Goal: Information Seeking & Learning: Learn about a topic

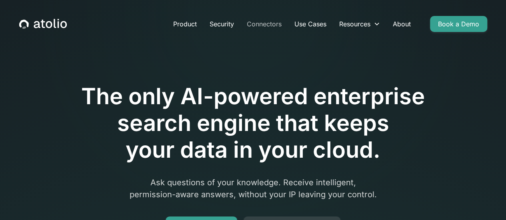
click at [258, 27] on link "Connectors" at bounding box center [264, 24] width 48 height 16
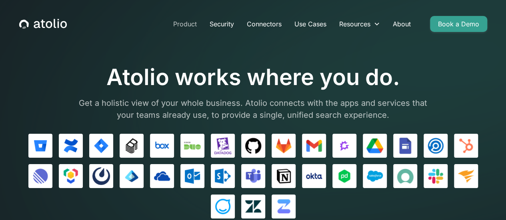
click at [191, 30] on link "Product" at bounding box center [185, 24] width 36 height 16
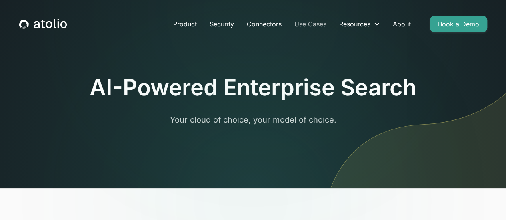
click at [305, 31] on link "Use Cases" at bounding box center [310, 24] width 45 height 16
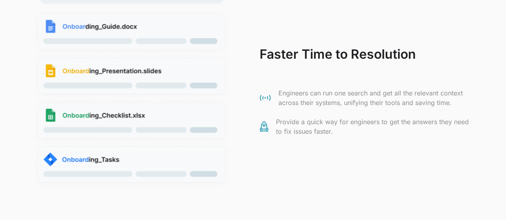
scroll to position [1326, 0]
drag, startPoint x: 268, startPoint y: 56, endPoint x: 331, endPoint y: 78, distance: 66.7
click at [331, 78] on div "Faster Time to Resolution Engineers can run one search and get all the relevant…" at bounding box center [367, 86] width 215 height 100
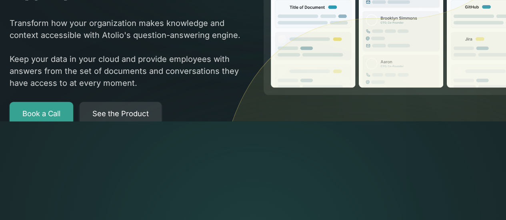
scroll to position [0, 0]
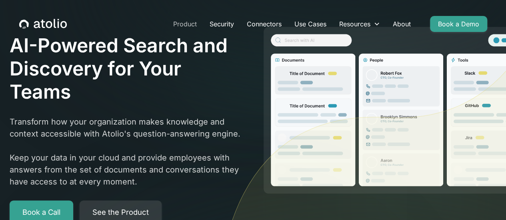
click at [192, 26] on link "Product" at bounding box center [185, 24] width 36 height 16
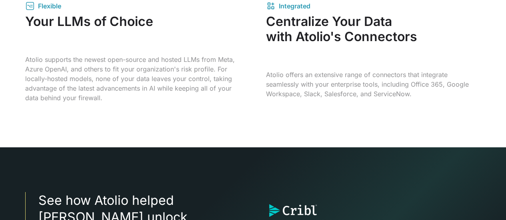
scroll to position [1337, 0]
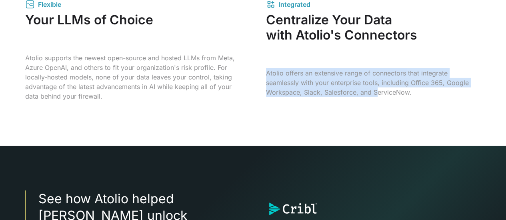
drag, startPoint x: 265, startPoint y: 74, endPoint x: 374, endPoint y: 137, distance: 126.1
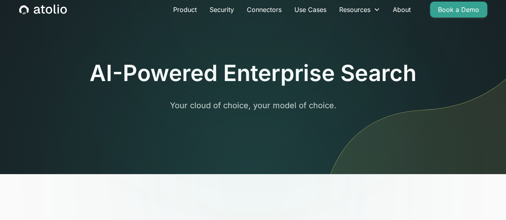
scroll to position [0, 0]
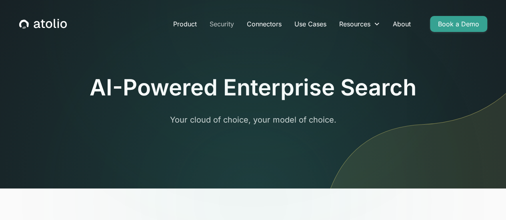
click at [232, 28] on link "Security" at bounding box center [221, 24] width 37 height 16
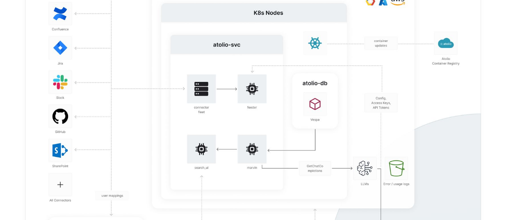
scroll to position [1452, 0]
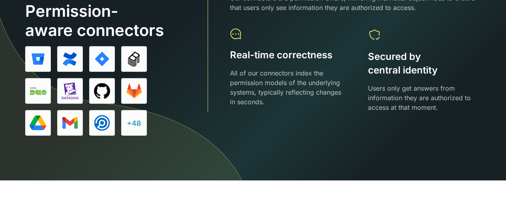
scroll to position [1105, 0]
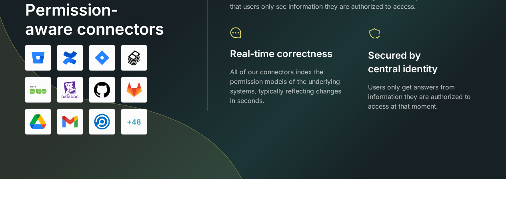
click at [306, 34] on div at bounding box center [286, 34] width 113 height 14
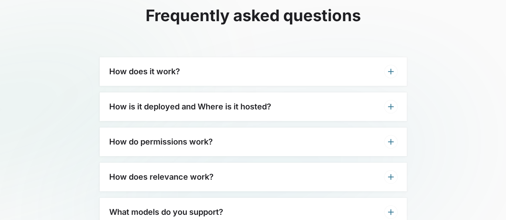
scroll to position [1838, 0]
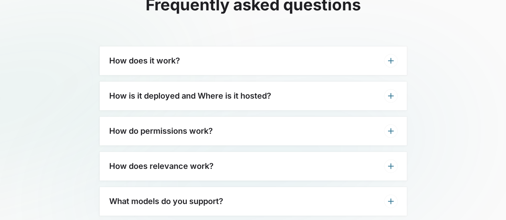
click at [346, 56] on div "How does it work?" at bounding box center [253, 60] width 307 height 29
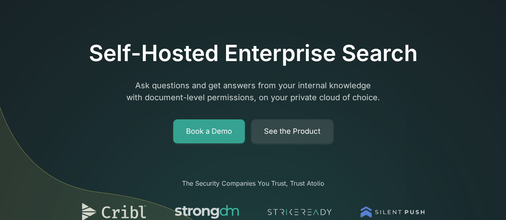
scroll to position [0, 0]
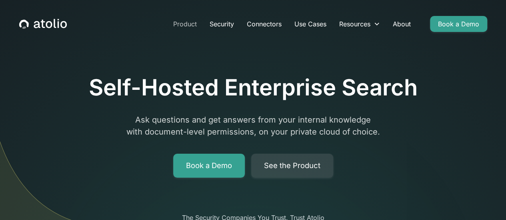
click at [193, 28] on link "Product" at bounding box center [185, 24] width 36 height 16
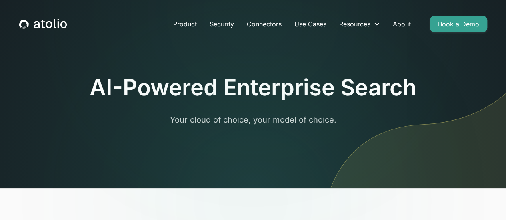
click at [275, 103] on div "AI-Powered Enterprise Search Your cloud of choice, your model of choice." at bounding box center [253, 100] width 327 height 52
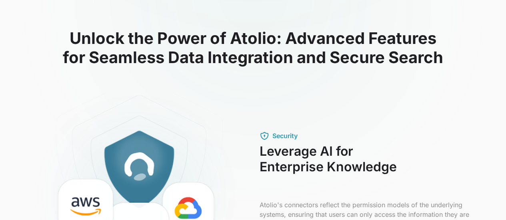
scroll to position [206, 0]
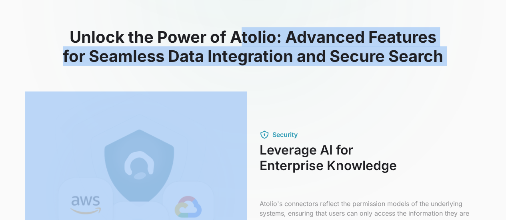
drag, startPoint x: 244, startPoint y: 42, endPoint x: 286, endPoint y: 73, distance: 52.3
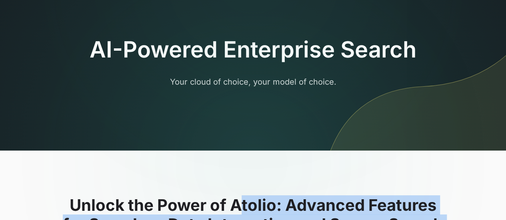
scroll to position [37, 0]
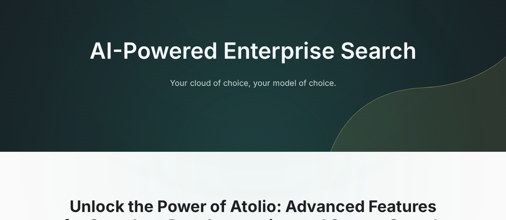
click at [286, 82] on p "Your cloud of choice, your model of choice." at bounding box center [253, 83] width 307 height 12
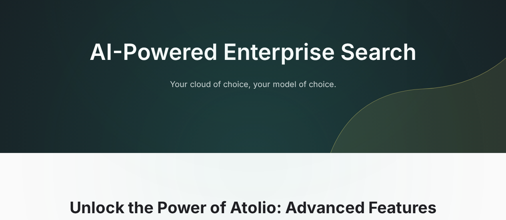
scroll to position [36, 0]
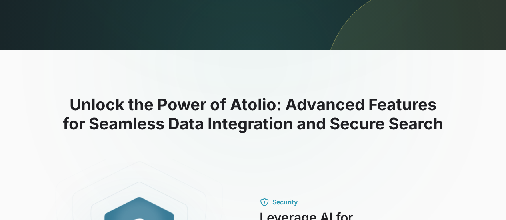
click at [270, 44] on div at bounding box center [253, 63] width 154 height 102
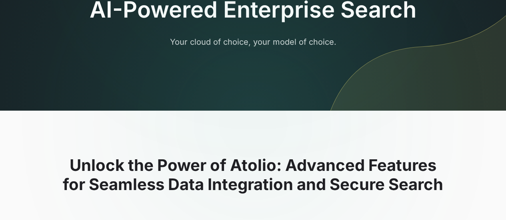
scroll to position [0, 0]
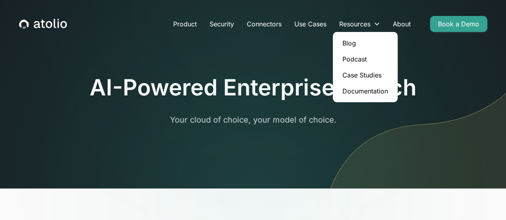
click at [378, 77] on link "Case Studies" at bounding box center [365, 75] width 58 height 16
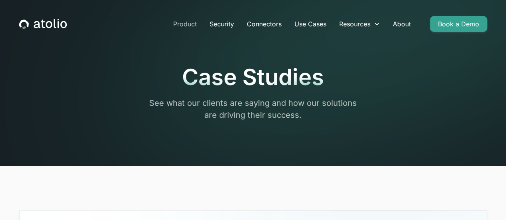
click at [186, 25] on link "Product" at bounding box center [185, 24] width 36 height 16
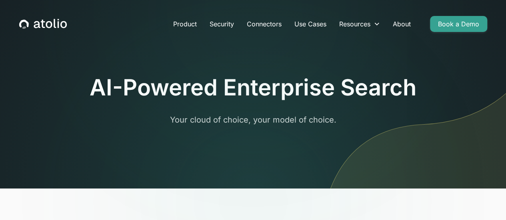
click at [210, 35] on div "Product Security Connectors Use Cases Resources Blog Podcast Case Studies Docum…" at bounding box center [253, 24] width 487 height 29
click at [214, 31] on link "Security" at bounding box center [221, 24] width 37 height 16
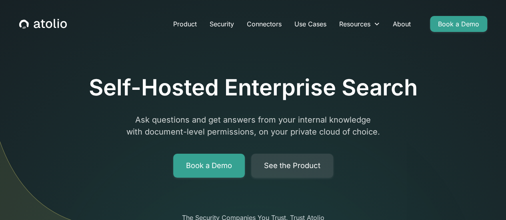
click at [306, 79] on h1 "Self-Hosted Enterprise Search" at bounding box center [253, 87] width 329 height 27
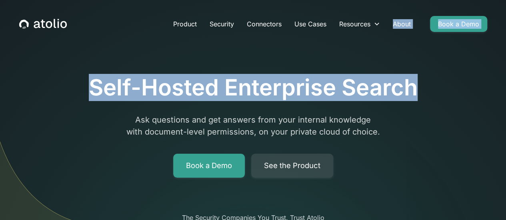
drag, startPoint x: 395, startPoint y: 85, endPoint x: 414, endPoint y: 84, distance: 18.4
click at [414, 84] on h1 "Self-Hosted Enterprise Search" at bounding box center [253, 87] width 329 height 27
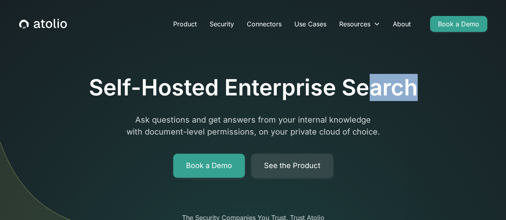
drag, startPoint x: 414, startPoint y: 84, endPoint x: 364, endPoint y: 99, distance: 52.3
click at [364, 99] on h1 "Self-Hosted Enterprise Search" at bounding box center [253, 87] width 329 height 27
click at [350, 93] on h1 "Self-Hosted Enterprise Search" at bounding box center [253, 87] width 329 height 27
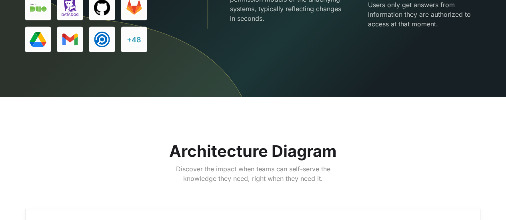
scroll to position [1187, 0]
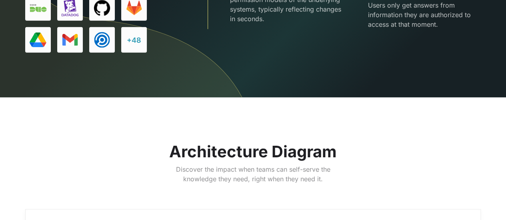
click at [140, 44] on div "+48" at bounding box center [134, 40] width 14 height 11
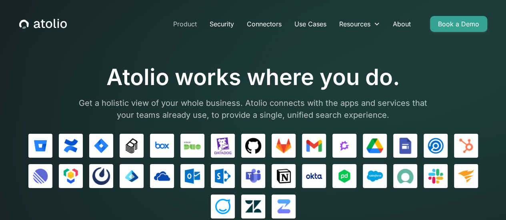
click at [186, 26] on link "Product" at bounding box center [185, 24] width 36 height 16
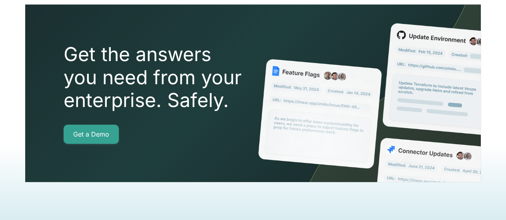
scroll to position [1757, 0]
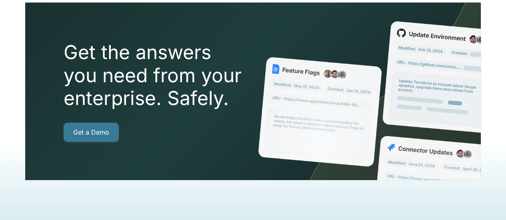
click at [101, 123] on link "Get a Demo" at bounding box center [91, 132] width 55 height 19
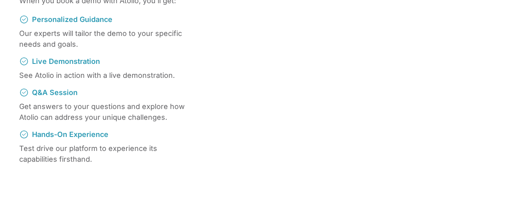
scroll to position [167, 0]
